Goal: Information Seeking & Learning: Check status

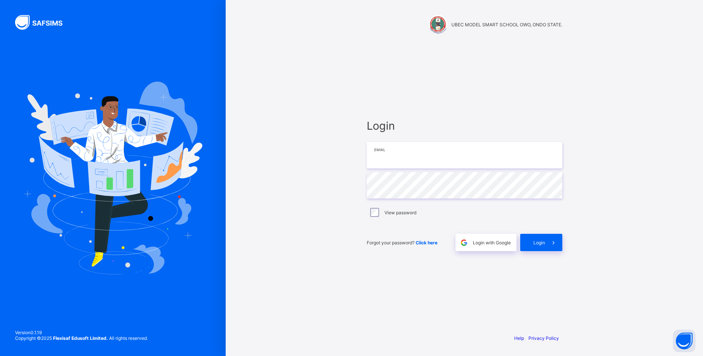
click at [445, 160] on input "email" at bounding box center [465, 155] width 196 height 26
type input "**********"
click at [549, 239] on span at bounding box center [553, 242] width 17 height 17
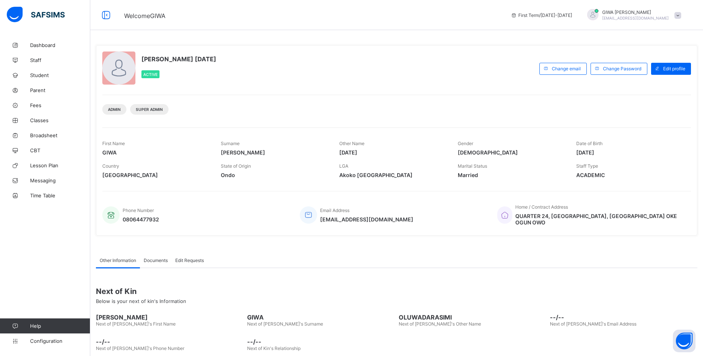
click at [50, 136] on span "Broadsheet" at bounding box center [60, 135] width 60 height 6
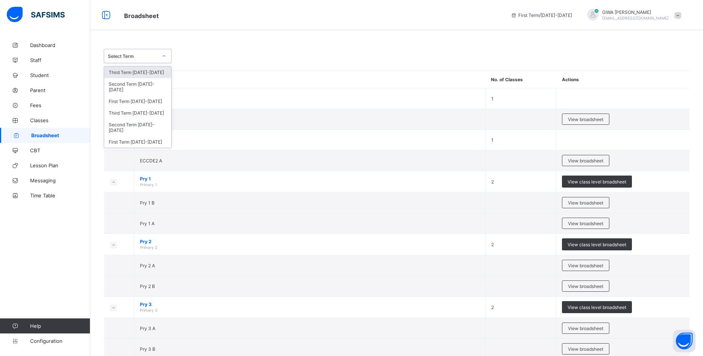
click at [166, 57] on icon at bounding box center [164, 56] width 5 height 8
click at [155, 136] on div "First Term 2024-2025" at bounding box center [137, 142] width 67 height 12
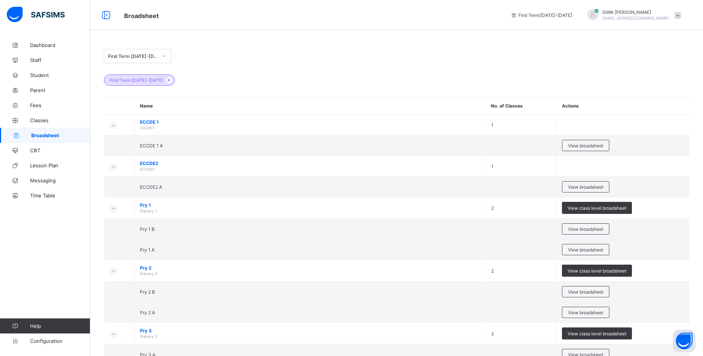
click at [166, 55] on icon at bounding box center [164, 56] width 5 height 8
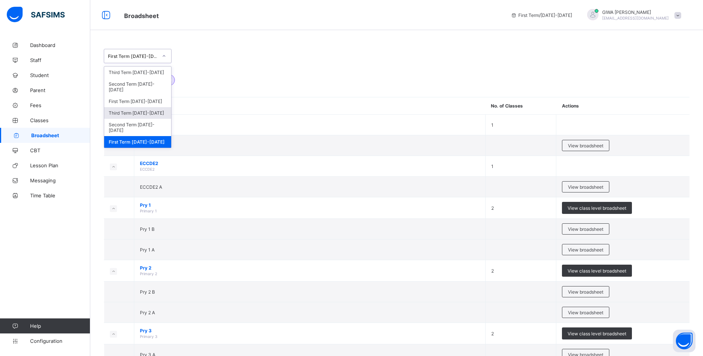
click at [139, 108] on div "Third Term 2024-2025" at bounding box center [137, 113] width 67 height 12
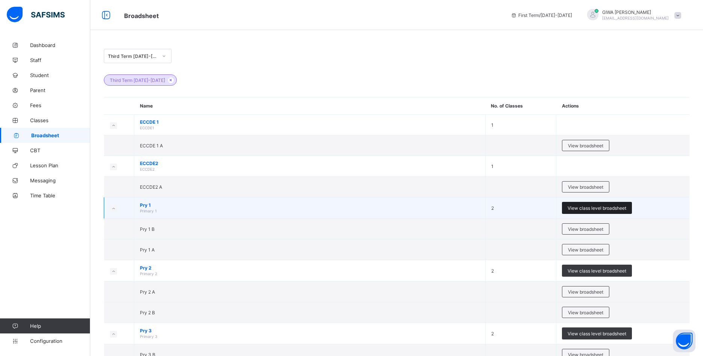
click at [583, 208] on span "View class level broadsheet" at bounding box center [597, 209] width 59 height 6
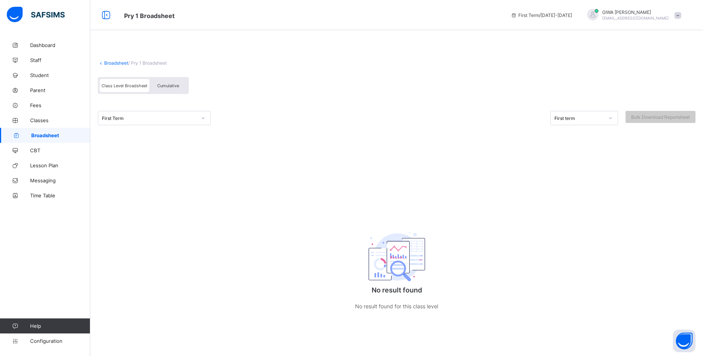
click at [158, 120] on div "First Term" at bounding box center [149, 119] width 95 height 6
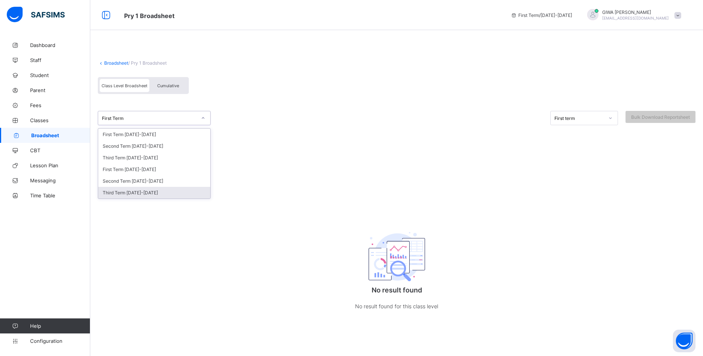
click at [148, 193] on div "Third Term 2024-2025" at bounding box center [154, 193] width 112 height 12
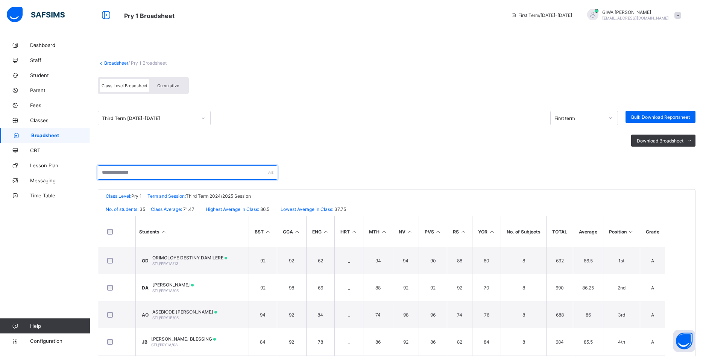
click at [176, 171] on input "text" at bounding box center [188, 173] width 180 height 14
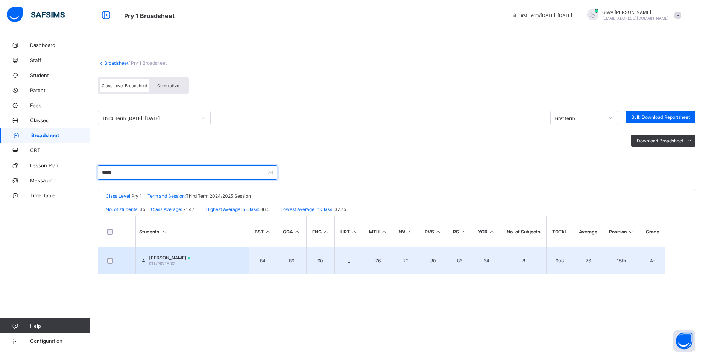
type input "*****"
click at [190, 260] on span "AROKOYU WILLIAM" at bounding box center [169, 258] width 41 height 6
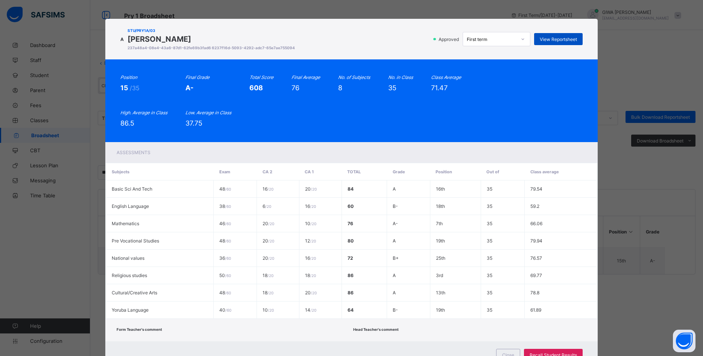
click at [552, 38] on span "View Reportsheet" at bounding box center [558, 40] width 37 height 6
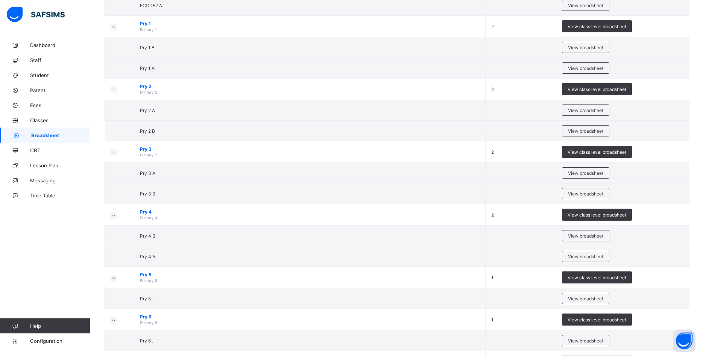
scroll to position [230, 0]
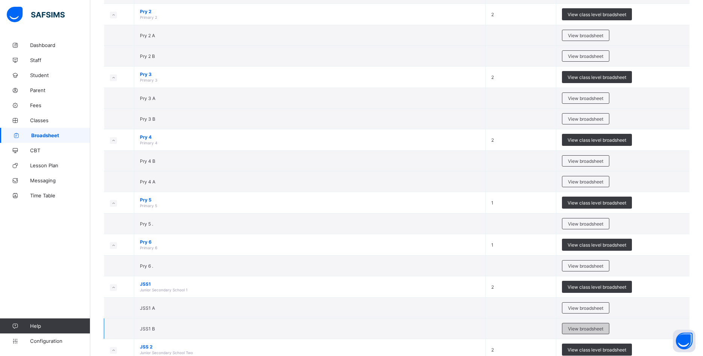
click at [590, 328] on span "View broadsheet" at bounding box center [585, 329] width 35 height 6
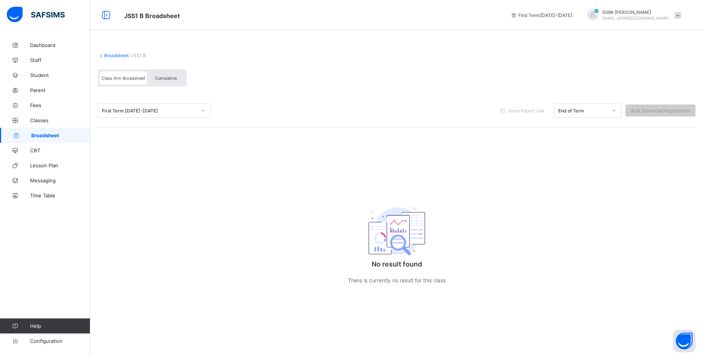
click at [149, 112] on div "First Term 2025-2026" at bounding box center [149, 111] width 95 height 6
click at [201, 110] on div at bounding box center [203, 111] width 13 height 12
click at [201, 111] on icon at bounding box center [203, 111] width 5 height 8
drag, startPoint x: 305, startPoint y: 71, endPoint x: 285, endPoint y: 88, distance: 25.9
click at [300, 77] on div "Class Arm Broadsheet Cumulative" at bounding box center [397, 80] width 598 height 28
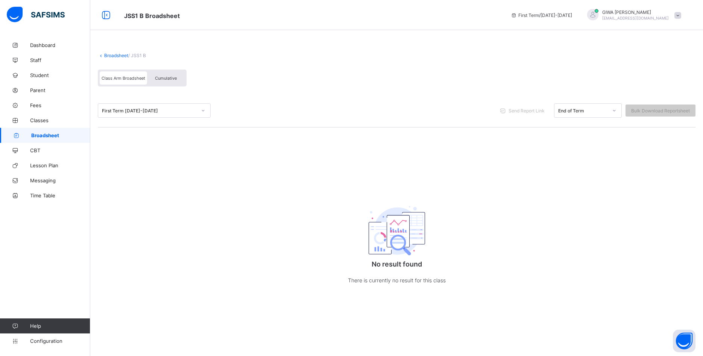
click at [76, 136] on span "Broadsheet" at bounding box center [60, 135] width 59 height 6
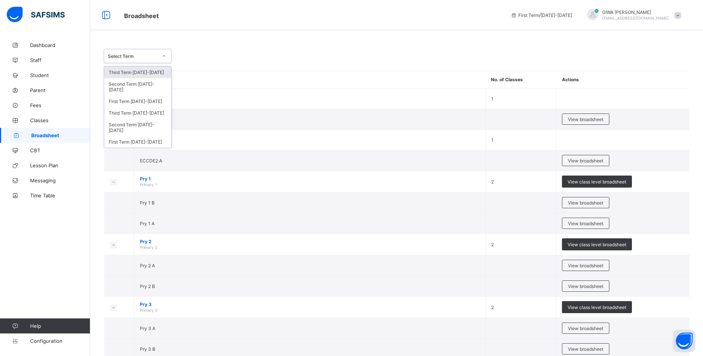
click at [164, 56] on icon at bounding box center [164, 56] width 5 height 8
click at [153, 109] on div "Third Term 2024-2025" at bounding box center [137, 113] width 67 height 12
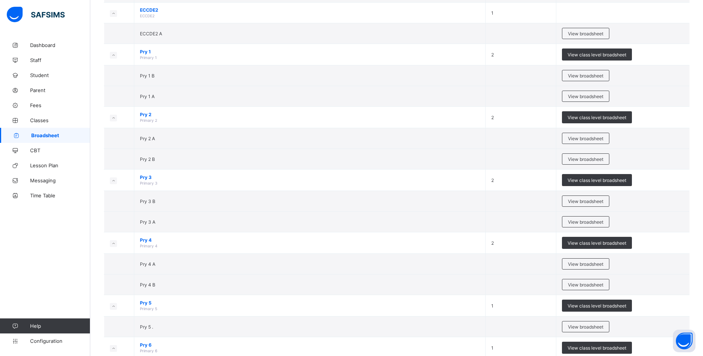
scroll to position [307, 0]
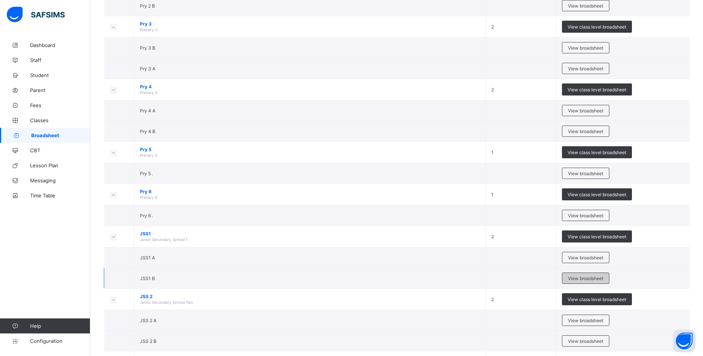
click at [592, 276] on span "View broadsheet" at bounding box center [585, 279] width 35 height 6
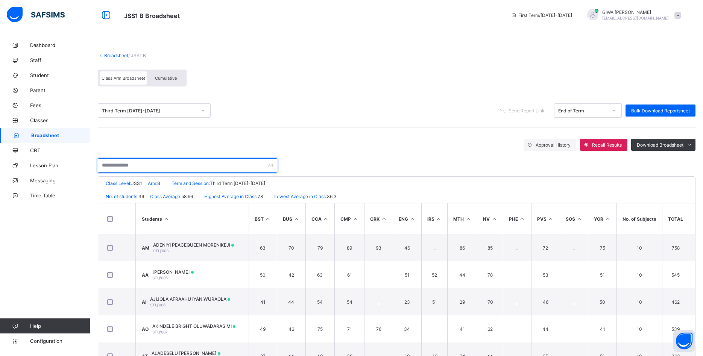
click at [151, 163] on input "text" at bounding box center [188, 165] width 180 height 14
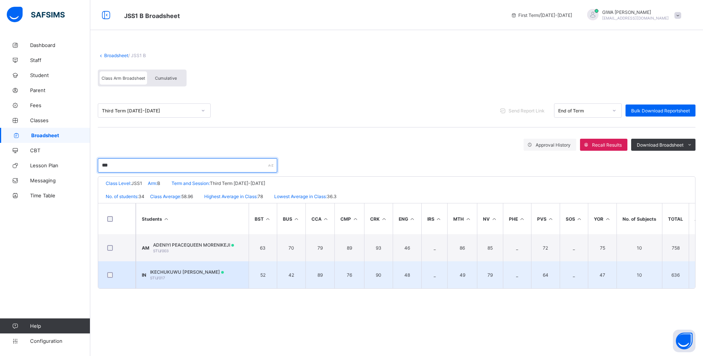
type input "***"
click at [208, 272] on span "IKECHUKUWU ANNE NGOZI" at bounding box center [187, 273] width 74 height 6
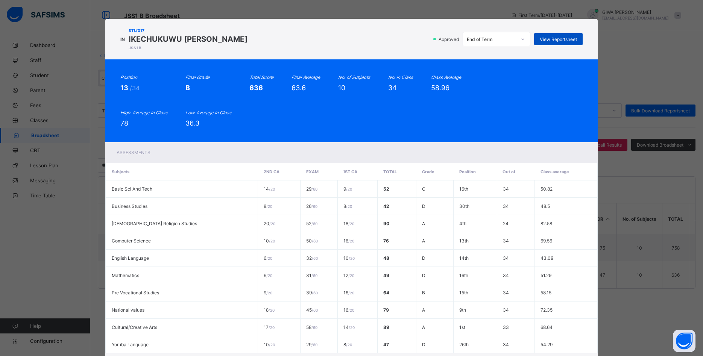
click at [558, 40] on span "View Reportsheet" at bounding box center [558, 40] width 37 height 6
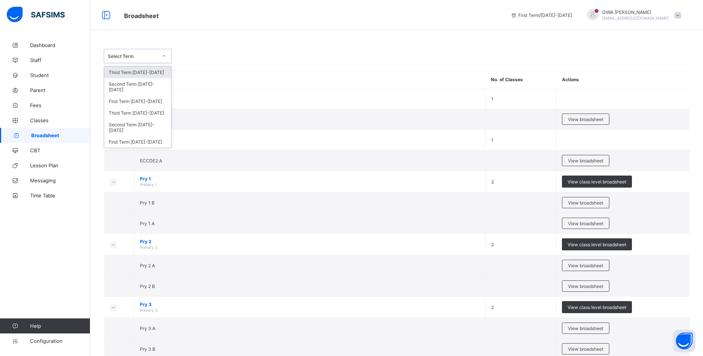
click at [160, 57] on div at bounding box center [164, 56] width 13 height 12
click at [147, 107] on div "Third Term 2024-2025" at bounding box center [137, 113] width 67 height 12
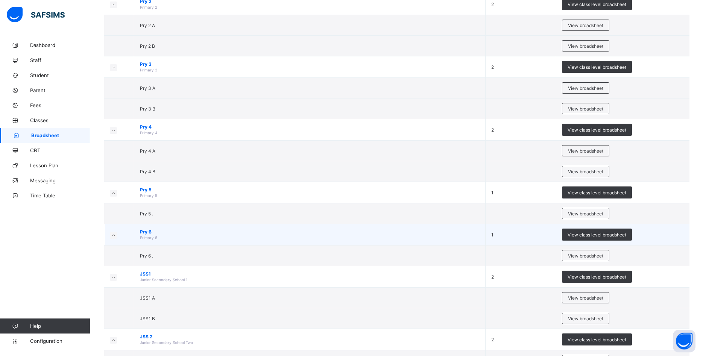
scroll to position [346, 0]
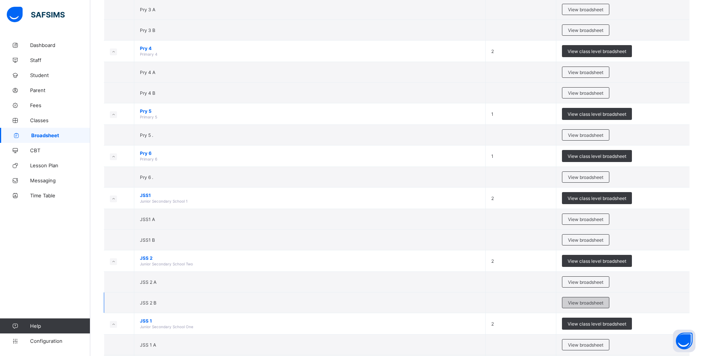
click at [572, 303] on span "View broadsheet" at bounding box center [585, 303] width 35 height 6
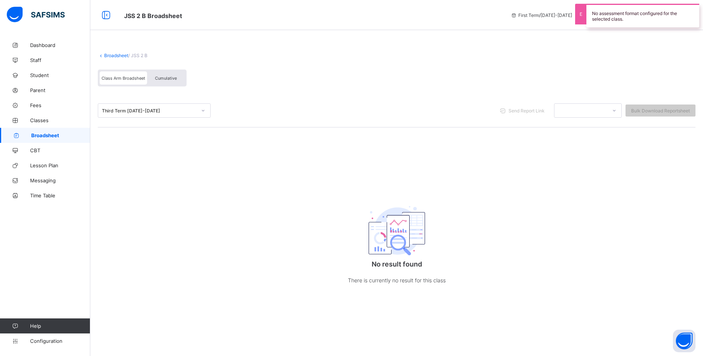
click at [142, 111] on div "Third Term 2024-2025" at bounding box center [149, 111] width 95 height 6
click at [141, 111] on div "Third Term 2024-2025" at bounding box center [149, 111] width 95 height 6
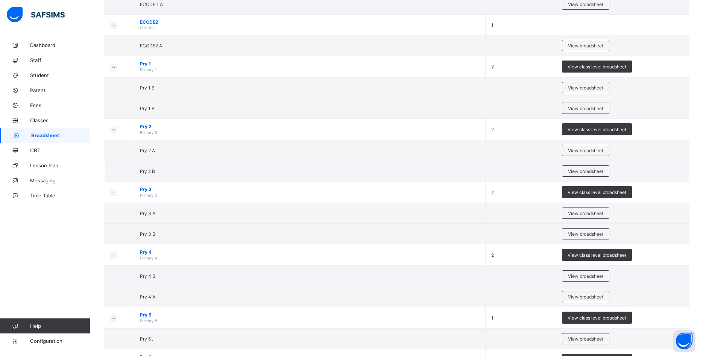
scroll to position [269, 0]
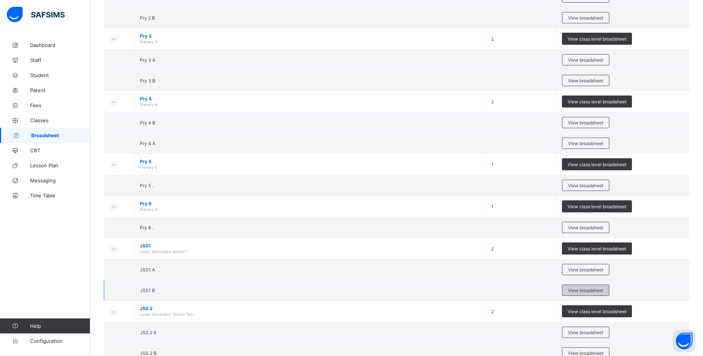
click at [576, 293] on span "View broadsheet" at bounding box center [585, 291] width 35 height 6
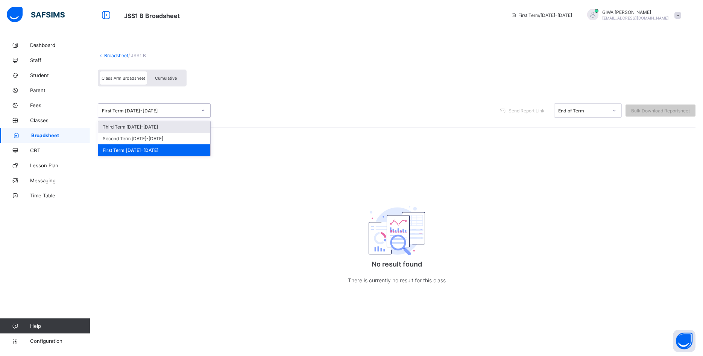
click at [165, 111] on div "First Term 2025-2026" at bounding box center [149, 111] width 95 height 6
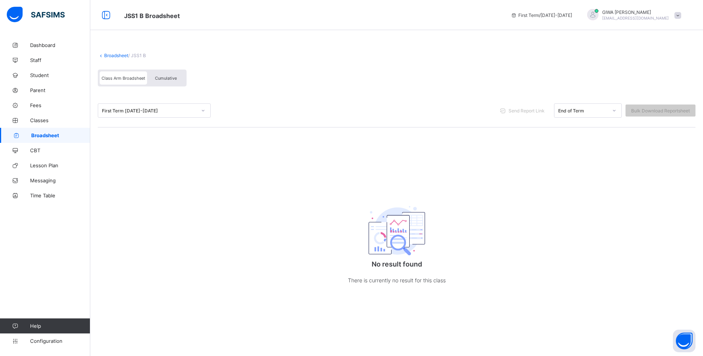
click at [254, 140] on div "Broadsheet / JSS1 B Class Arm Broadsheet Cumulative First Term 2025-2026 Send R…" at bounding box center [396, 177] width 613 height 278
click at [55, 136] on span "Broadsheet" at bounding box center [60, 135] width 59 height 6
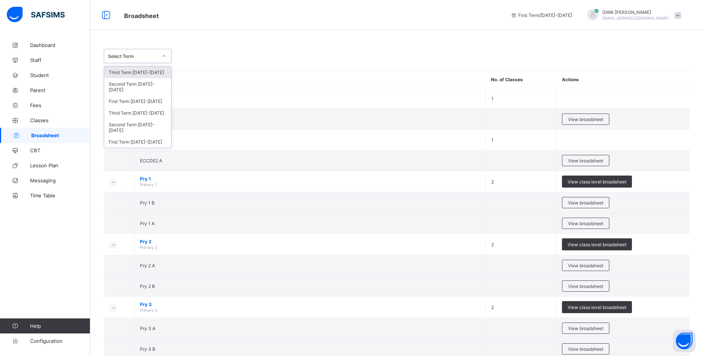
click at [158, 57] on div at bounding box center [164, 56] width 13 height 12
click at [143, 108] on div "Third Term 2024-2025" at bounding box center [137, 113] width 67 height 12
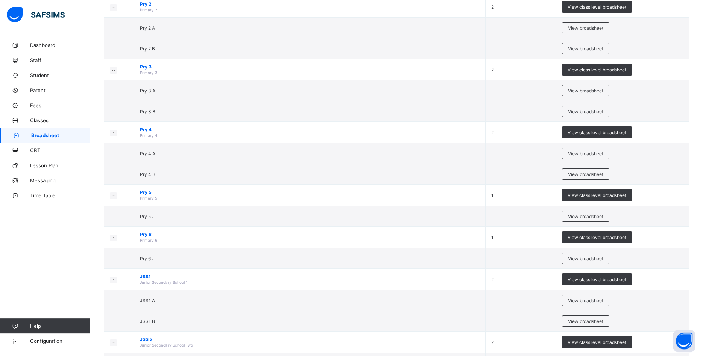
scroll to position [346, 0]
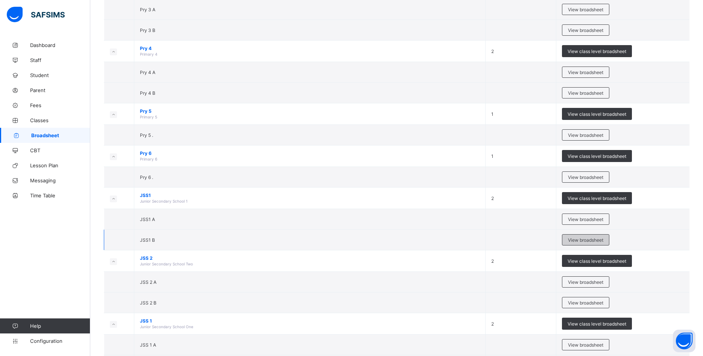
click at [571, 239] on span "View broadsheet" at bounding box center [585, 241] width 35 height 6
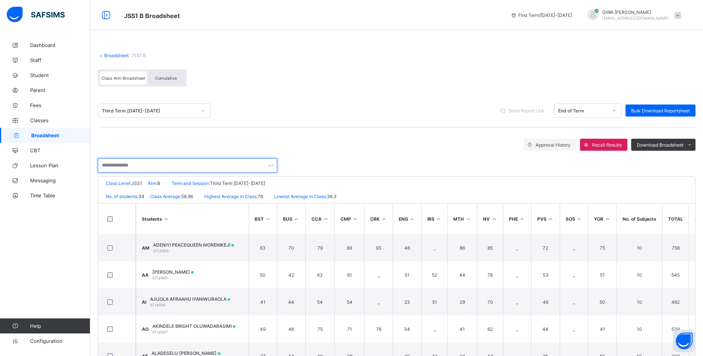
click at [198, 166] on input "text" at bounding box center [188, 165] width 180 height 14
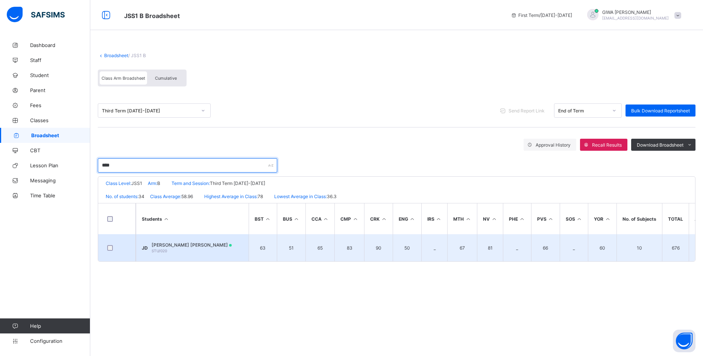
type input "****"
click at [229, 246] on span at bounding box center [230, 245] width 3 height 3
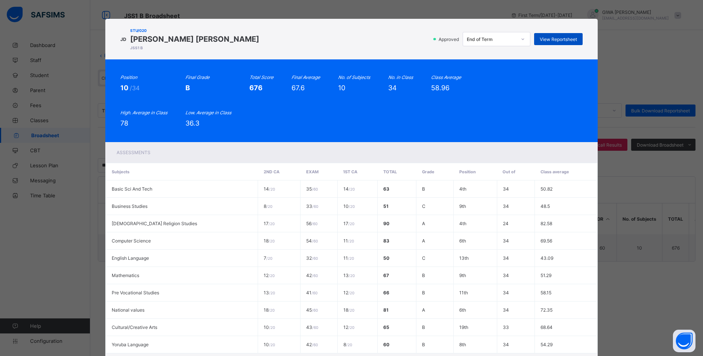
click at [556, 40] on span "View Reportsheet" at bounding box center [558, 40] width 37 height 6
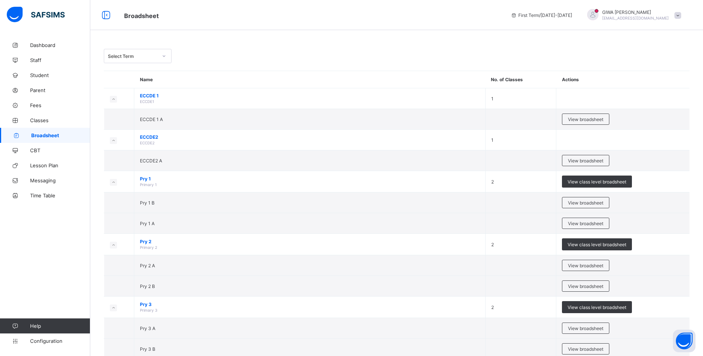
click at [143, 54] on div "Select Term" at bounding box center [133, 56] width 50 height 6
click at [146, 107] on div "Third Term 2024-2025" at bounding box center [137, 113] width 67 height 12
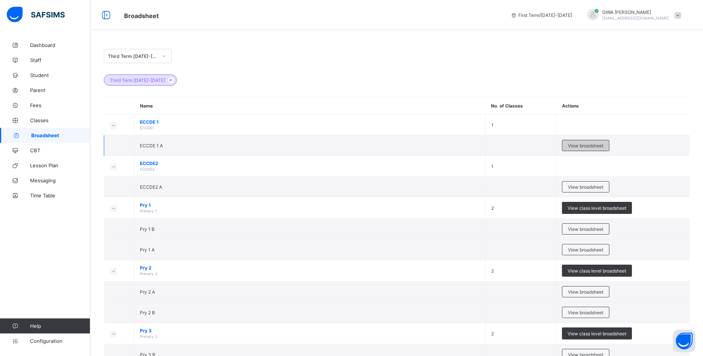
click at [595, 145] on span "View broadsheet" at bounding box center [585, 146] width 35 height 6
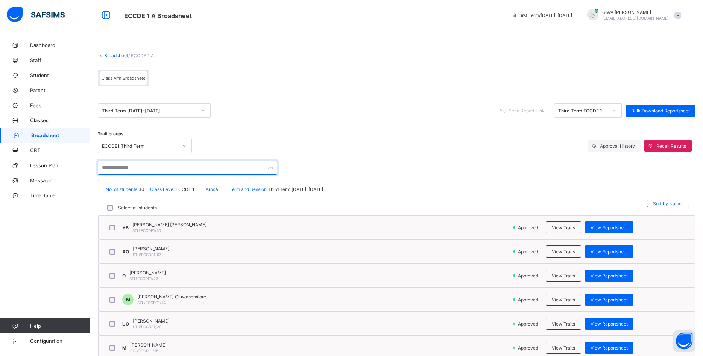
click at [148, 168] on input "text" at bounding box center [188, 168] width 180 height 14
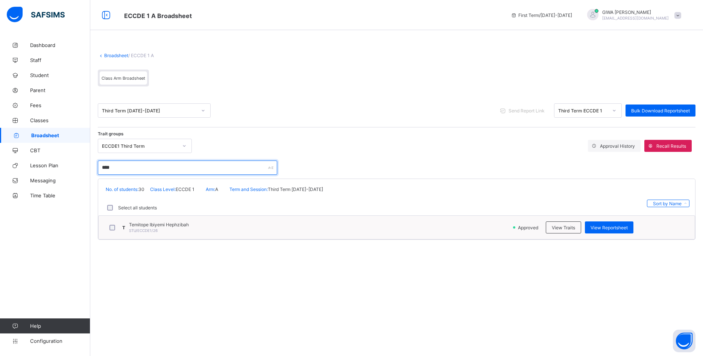
type input "****"
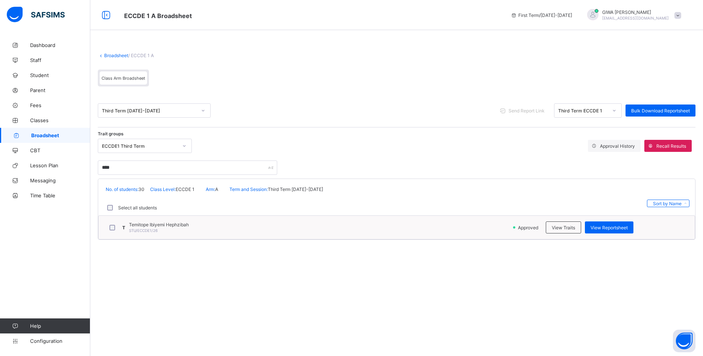
click at [288, 230] on div "T Temitope Ibiyemi Hephzibah STU/ECCDE1/26" at bounding box center [309, 228] width 407 height 16
click at [458, 228] on div "T Temitope Ibiyemi Hephzibah STU/ECCDE1/26" at bounding box center [309, 228] width 407 height 16
click at [607, 225] on span "View Reportsheet" at bounding box center [609, 228] width 37 height 6
click at [49, 75] on span "Student" at bounding box center [60, 75] width 60 height 6
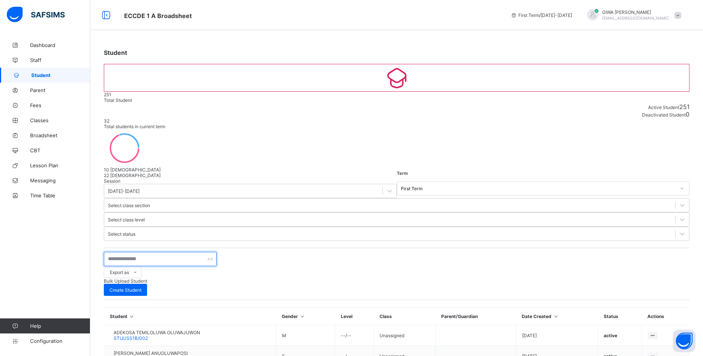
click at [179, 252] on input "text" at bounding box center [160, 259] width 113 height 14
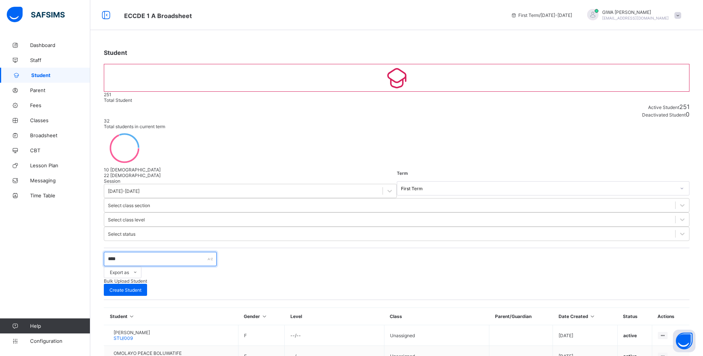
type input "*****"
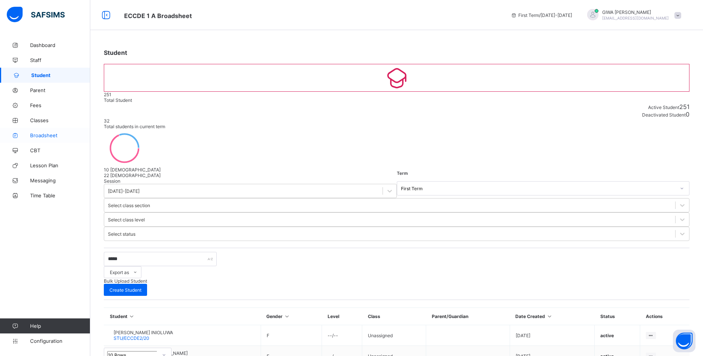
click at [53, 134] on span "Broadsheet" at bounding box center [60, 135] width 60 height 6
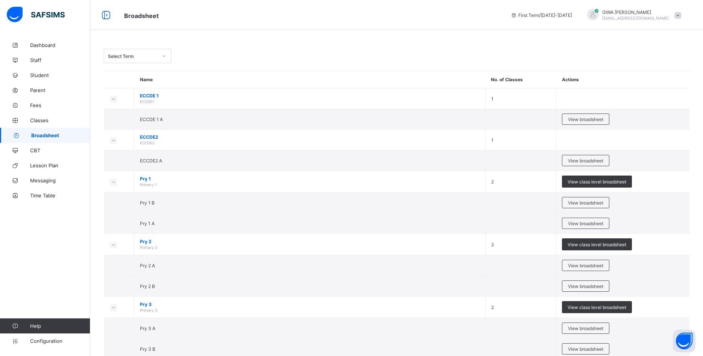
click at [155, 56] on div "Select Term" at bounding box center [133, 56] width 50 height 6
drag, startPoint x: 143, startPoint y: 106, endPoint x: 149, endPoint y: 105, distance: 5.7
click at [145, 107] on div "Third Term 2024-2025" at bounding box center [137, 113] width 67 height 12
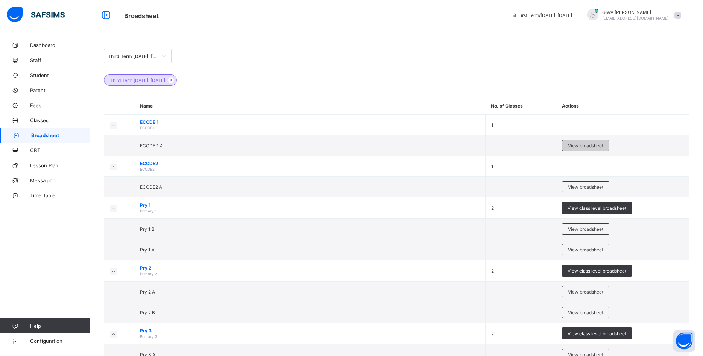
click at [575, 143] on div "View broadsheet" at bounding box center [585, 145] width 47 height 11
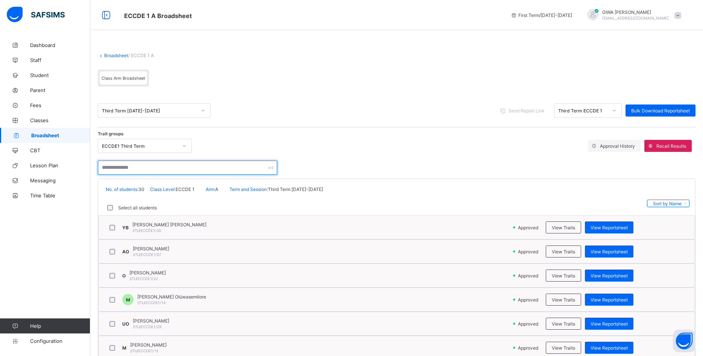
click at [134, 168] on input "text" at bounding box center [188, 168] width 180 height 14
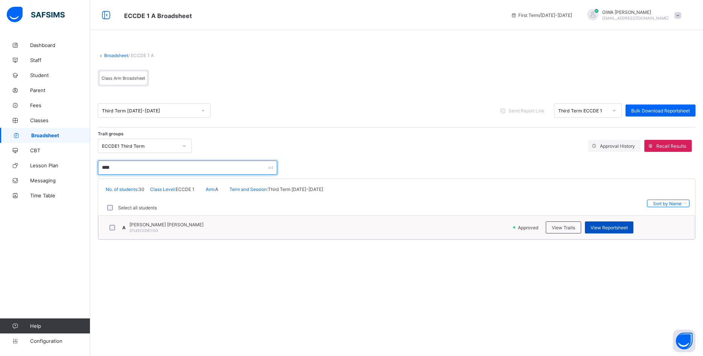
type input "****"
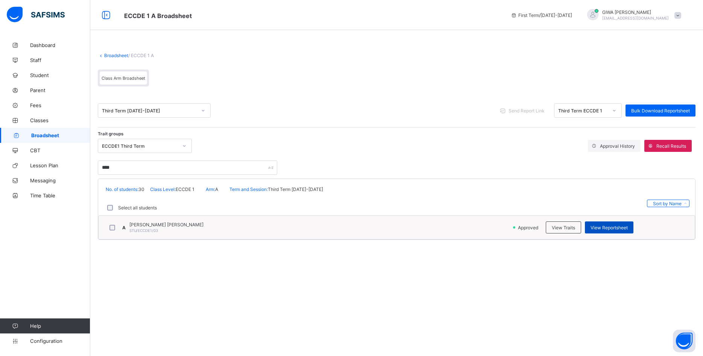
click at [606, 227] on span "View Reportsheet" at bounding box center [609, 228] width 37 height 6
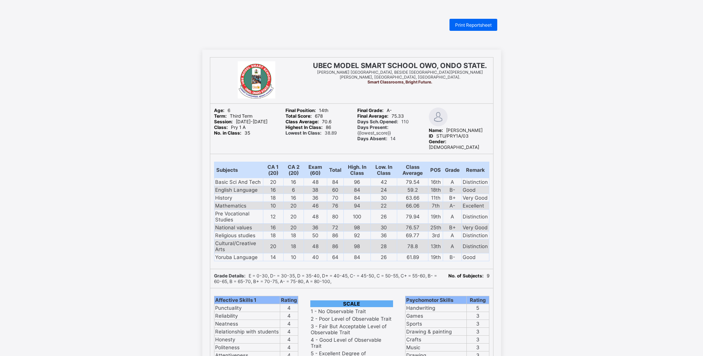
drag, startPoint x: 472, startPoint y: 22, endPoint x: 530, endPoint y: 170, distance: 158.8
click at [473, 22] on span "Print Reportsheet" at bounding box center [473, 25] width 37 height 6
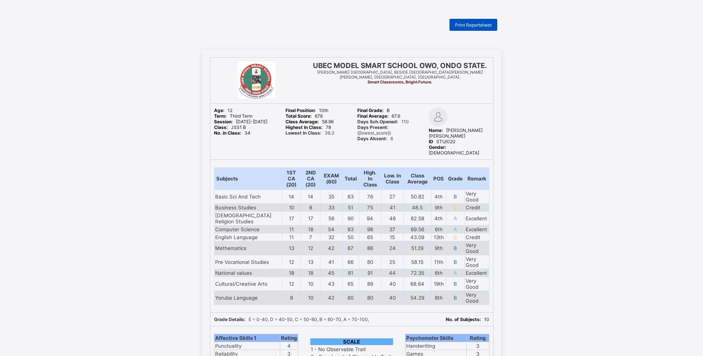
drag, startPoint x: 475, startPoint y: 24, endPoint x: 477, endPoint y: 28, distance: 4.7
click at [475, 24] on span "Print Reportsheet" at bounding box center [473, 25] width 37 height 6
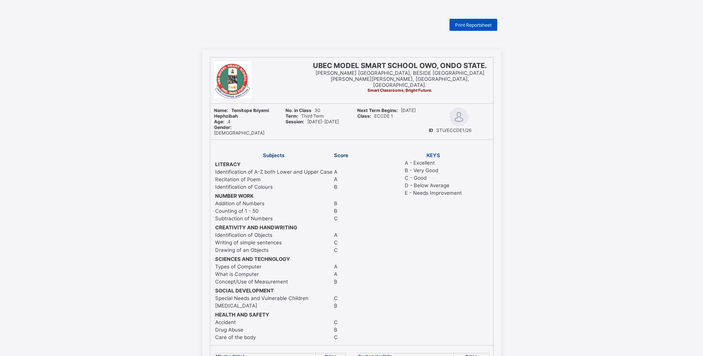
click at [475, 24] on span "Print Reportsheet" at bounding box center [473, 25] width 37 height 6
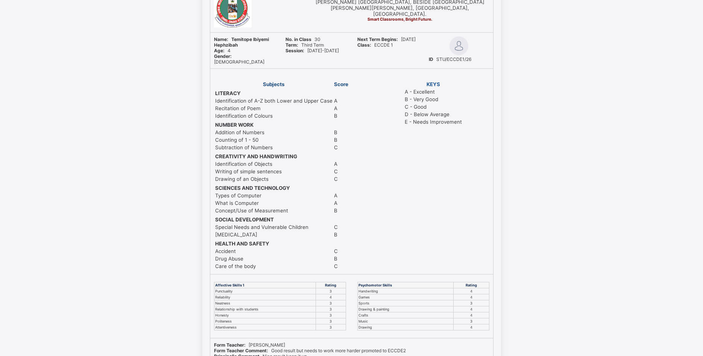
scroll to position [77, 0]
